Goal: Task Accomplishment & Management: Manage account settings

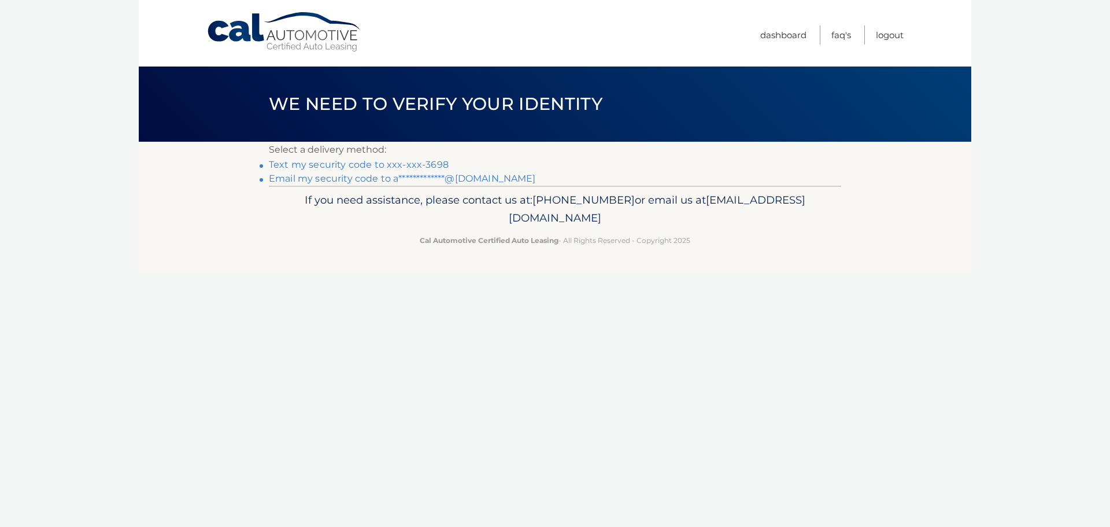
click at [417, 164] on link "Text my security code to xxx-xxx-3698" at bounding box center [359, 164] width 180 height 11
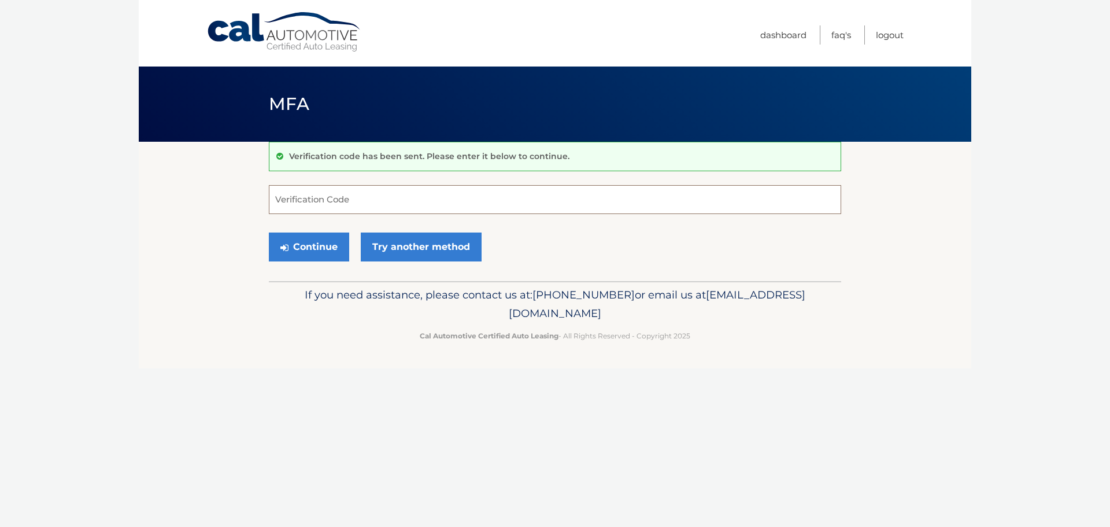
click at [339, 194] on input "Verification Code" at bounding box center [555, 199] width 572 height 29
type input "087096"
click at [306, 239] on button "Continue" at bounding box center [309, 246] width 80 height 29
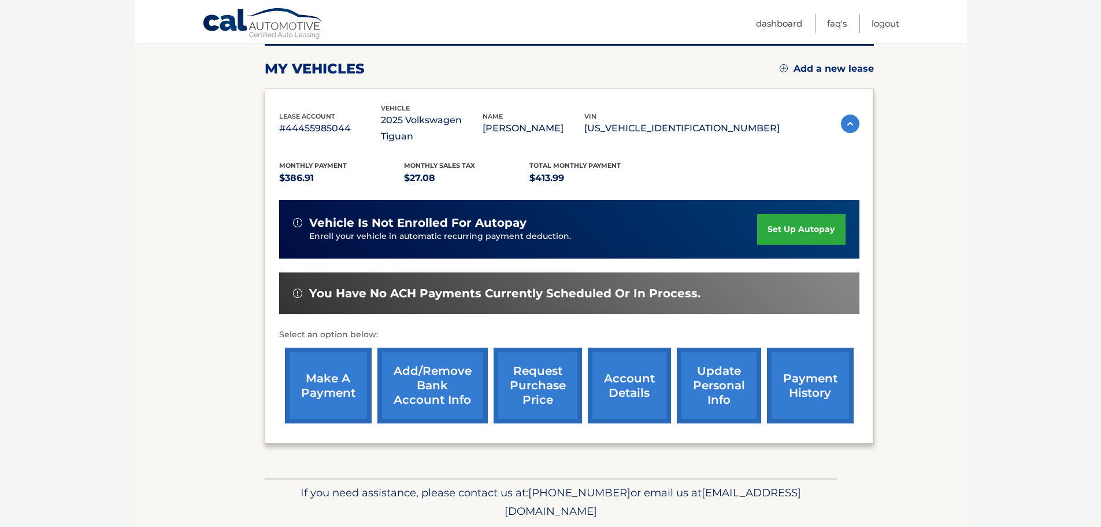
scroll to position [174, 0]
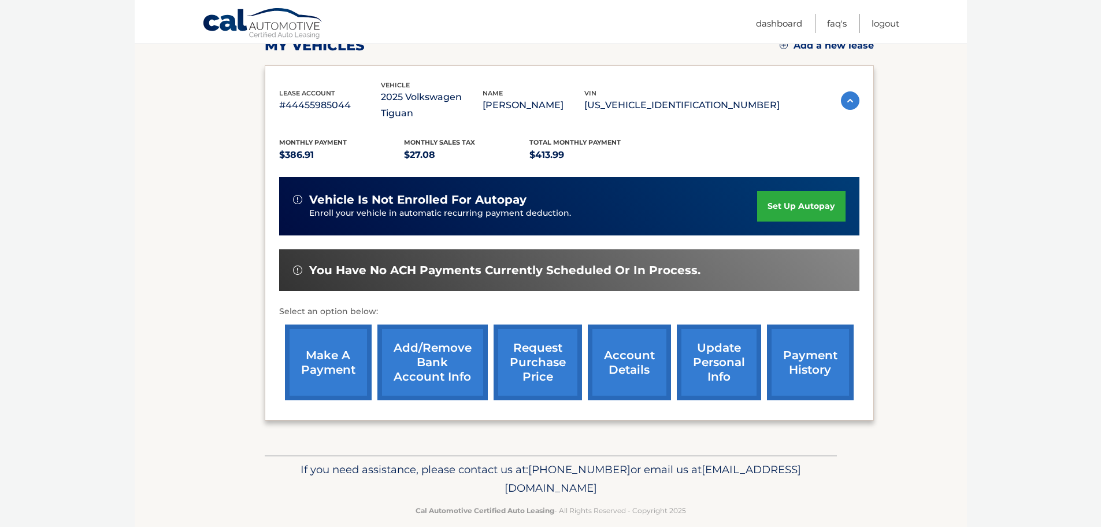
click at [325, 357] on link "make a payment" at bounding box center [328, 362] width 87 height 76
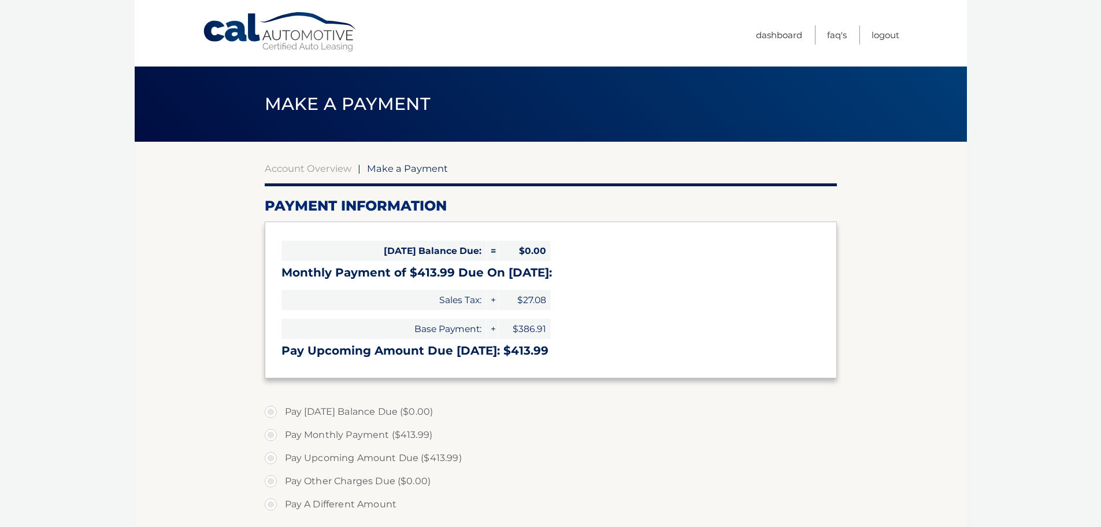
select select "YWRmYzM1YjktYjg3Ni00NzM3LTkyZGYtODkwZWQ5YjJhMTY1"
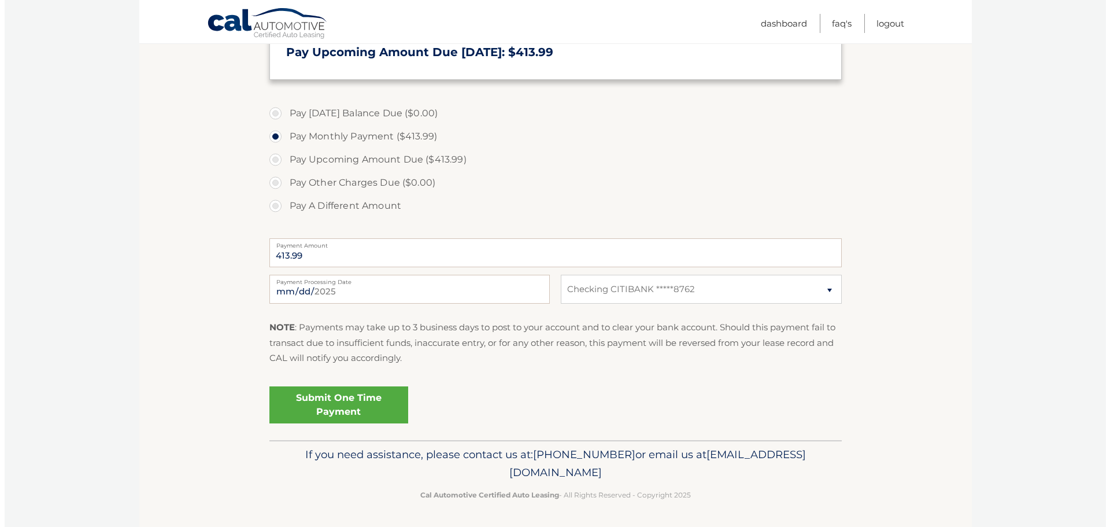
scroll to position [299, 0]
click at [367, 399] on link "Submit One Time Payment" at bounding box center [334, 403] width 139 height 37
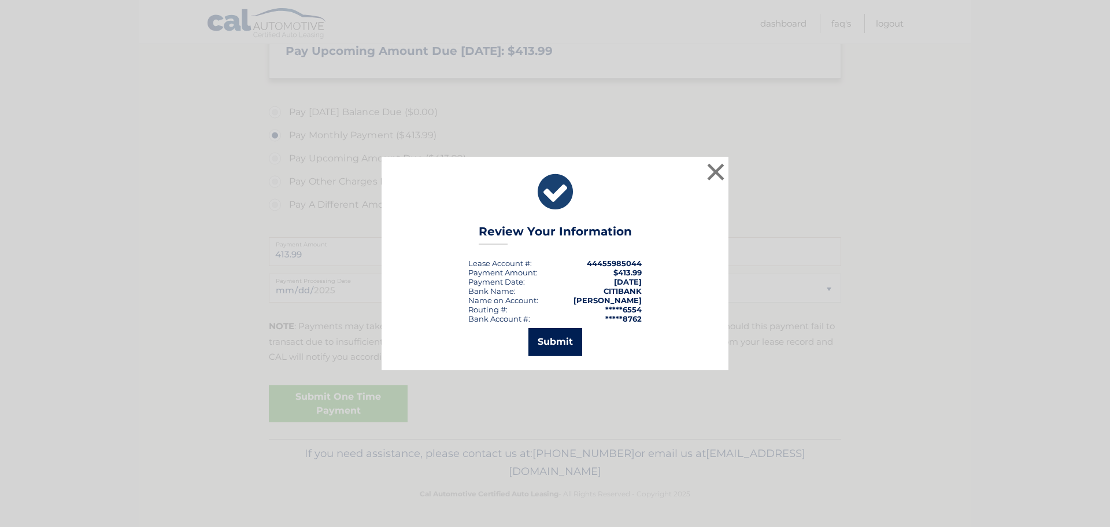
click at [539, 342] on button "Submit" at bounding box center [555, 342] width 54 height 28
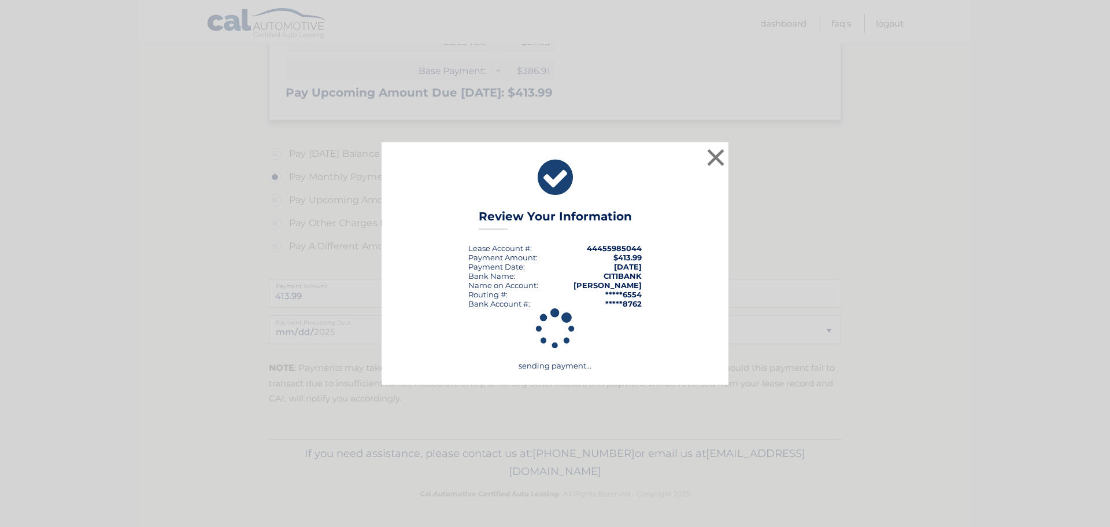
scroll to position [258, 0]
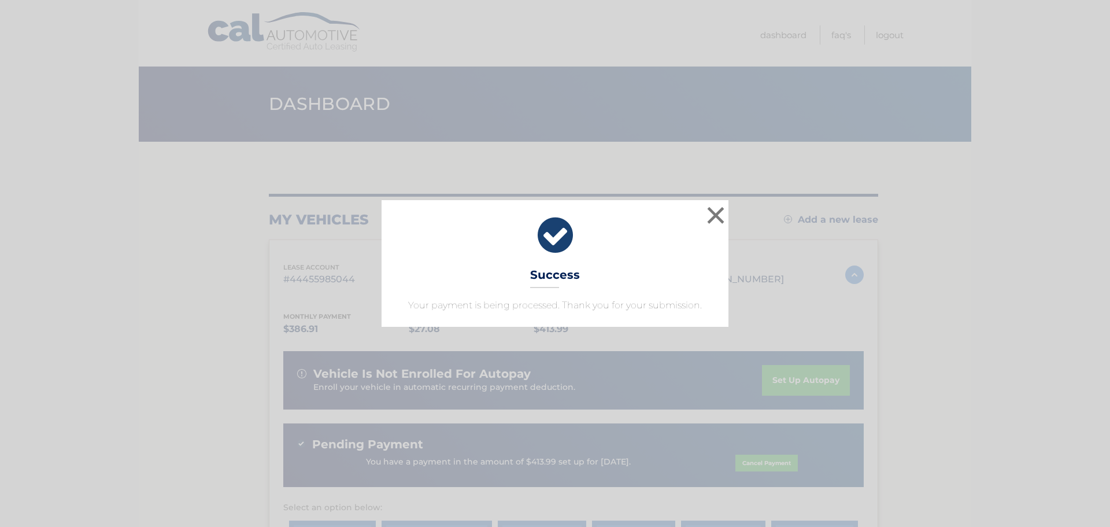
click at [1033, 425] on div "× Success Your payment is being processed. Thank you for your submission. Loadi…" at bounding box center [555, 263] width 1110 height 527
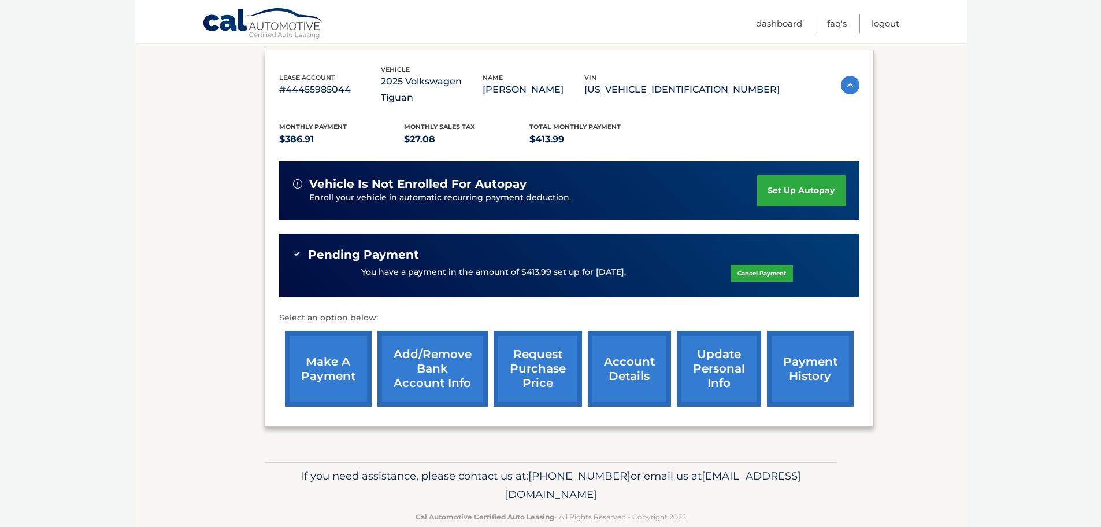
scroll to position [191, 0]
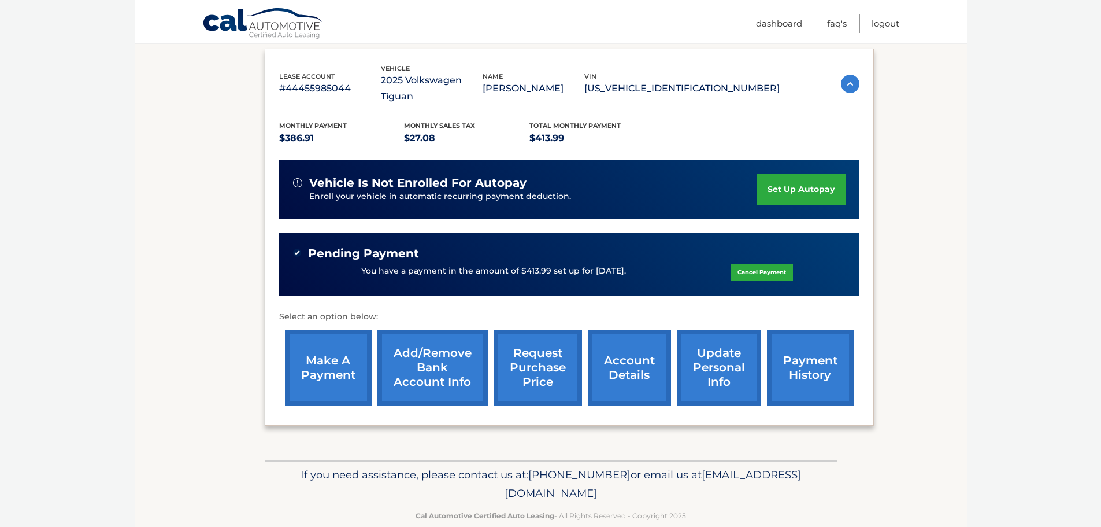
click at [825, 348] on link "payment history" at bounding box center [810, 367] width 87 height 76
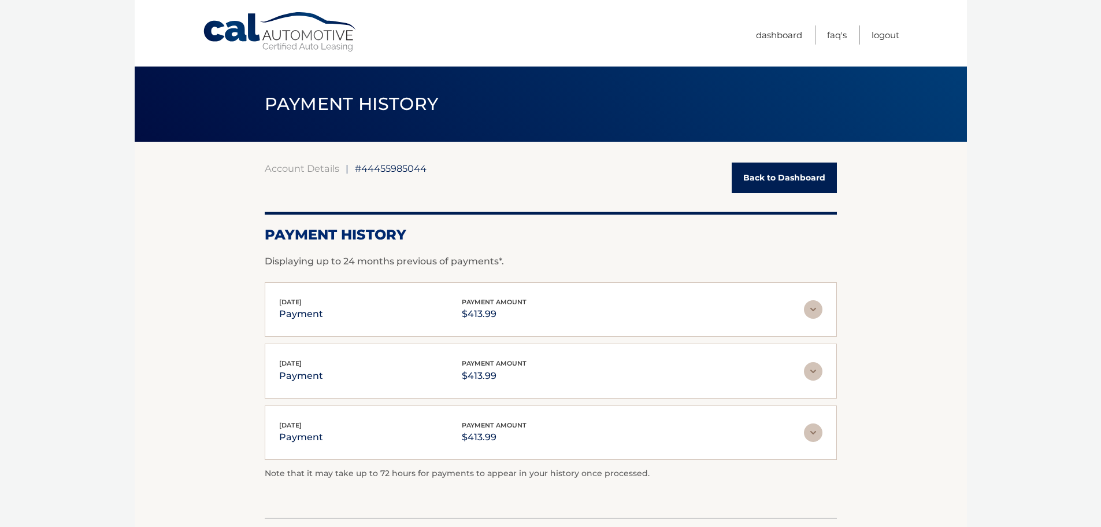
click at [774, 172] on link "Back to Dashboard" at bounding box center [784, 177] width 105 height 31
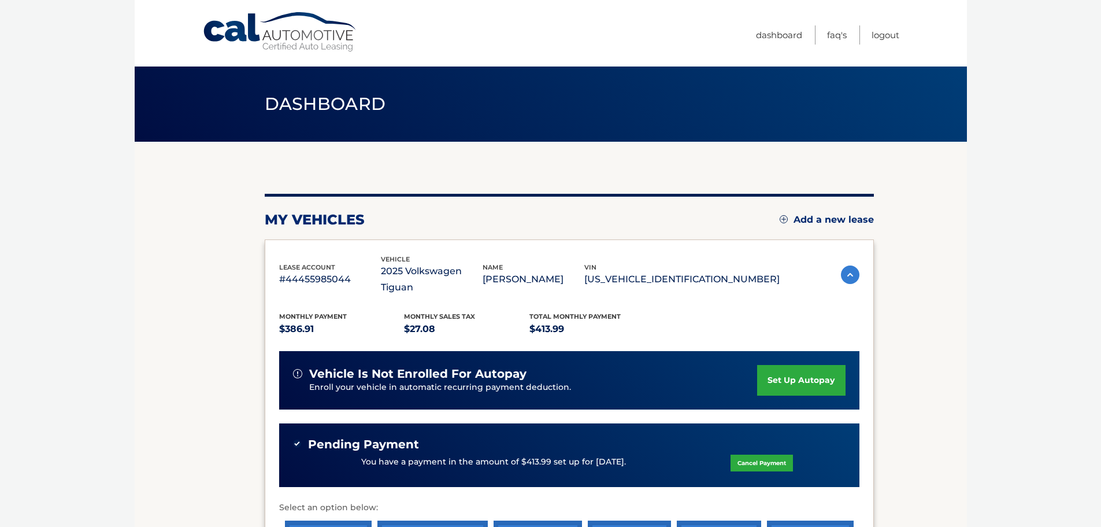
click at [743, 454] on link "Cancel Payment" at bounding box center [762, 462] width 62 height 17
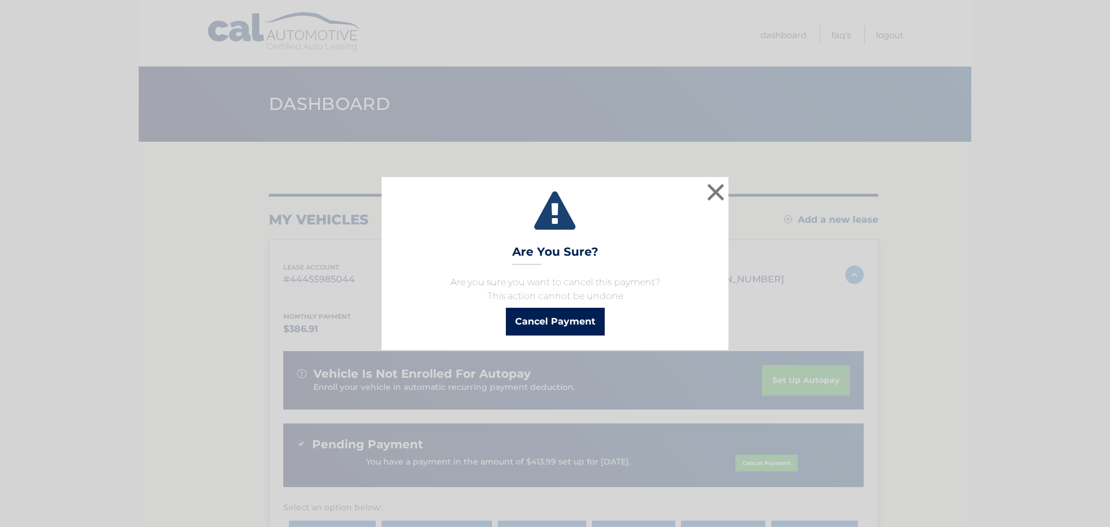
click at [591, 323] on button "Cancel Payment" at bounding box center [555, 321] width 99 height 28
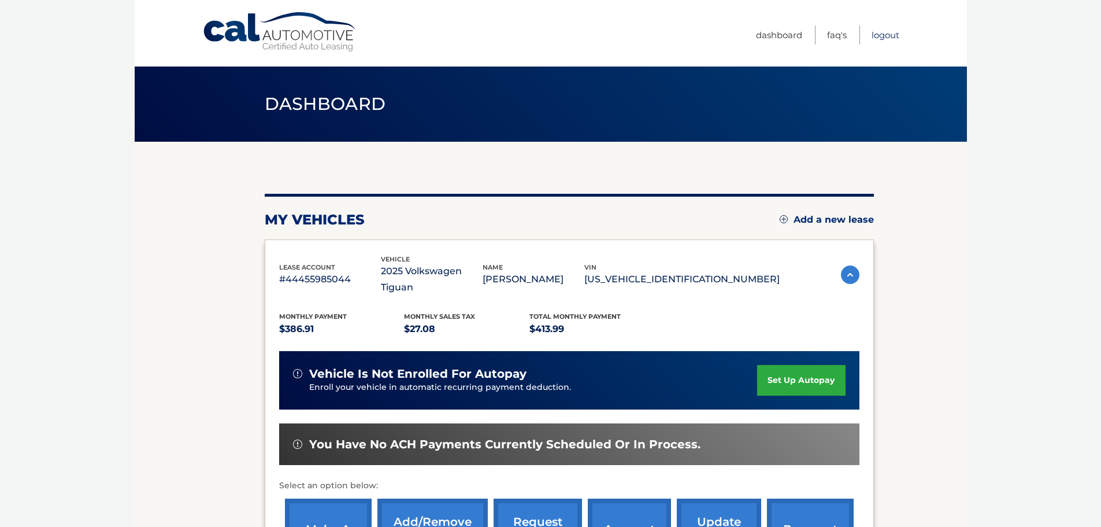
click at [892, 34] on link "Logout" at bounding box center [886, 34] width 28 height 19
